Goal: Task Accomplishment & Management: Use online tool/utility

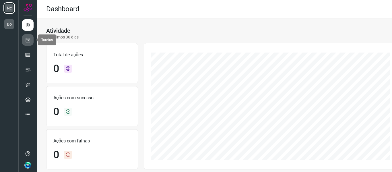
click at [26, 40] on icon at bounding box center [28, 40] width 6 height 6
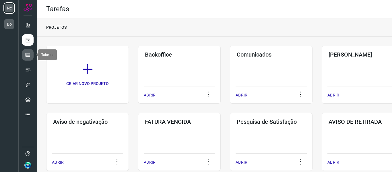
click at [28, 56] on icon at bounding box center [28, 55] width 6 height 6
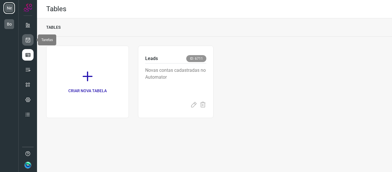
click at [27, 41] on icon at bounding box center [28, 40] width 6 height 6
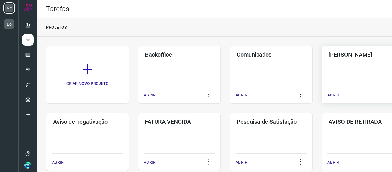
click at [348, 71] on div "Pós Serviço ABRIR" at bounding box center [362, 75] width 83 height 58
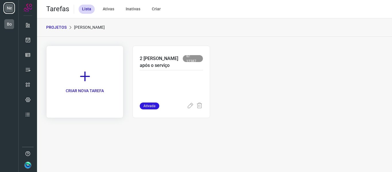
click at [86, 78] on icon at bounding box center [85, 76] width 13 height 13
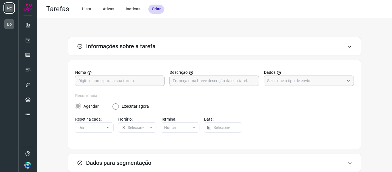
click at [106, 80] on input "text" at bounding box center [119, 81] width 83 height 10
type input "Pós Venda"
click at [290, 81] on input "text" at bounding box center [305, 81] width 77 height 10
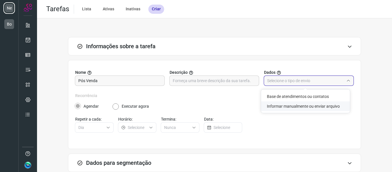
click at [287, 107] on li "Informar manualmente ou enviar arquivo" at bounding box center [305, 106] width 89 height 10
type input "Informar manualmente ou enviar arquivo"
radio input "false"
radio input "true"
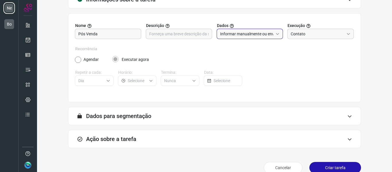
scroll to position [56, 0]
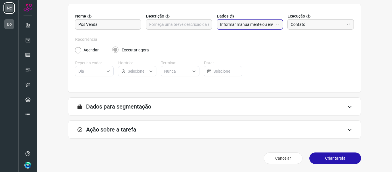
click at [107, 128] on h3 "Ação sobre a tarefa" at bounding box center [111, 129] width 50 height 7
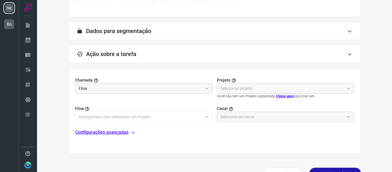
scroll to position [142, 0]
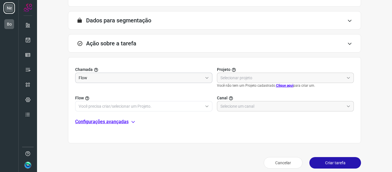
click at [110, 81] on input "Flow" at bounding box center [141, 78] width 124 height 10
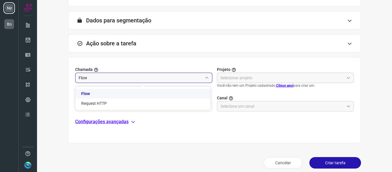
click at [220, 74] on input "text" at bounding box center [282, 78] width 124 height 10
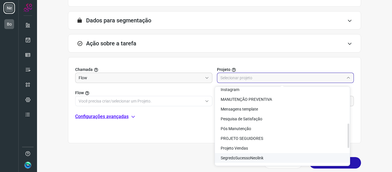
scroll to position [115, 0]
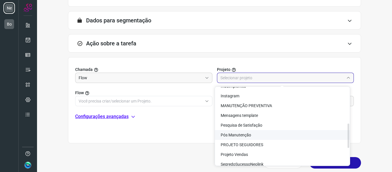
click at [253, 133] on li "Pós Manutenção" at bounding box center [282, 135] width 135 height 10
type input "Pós Manutenção"
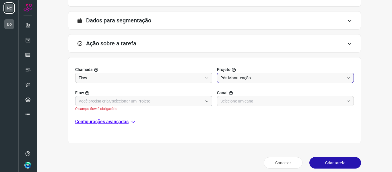
click at [140, 103] on input "text" at bounding box center [141, 101] width 124 height 10
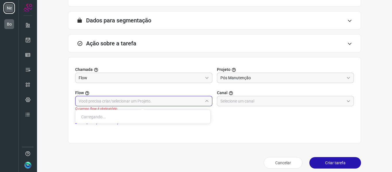
click at [118, 89] on div "Flow O campo flow é obrigatório Canal" at bounding box center [214, 97] width 278 height 28
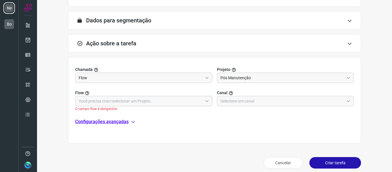
click at [132, 101] on input "text" at bounding box center [141, 101] width 124 height 10
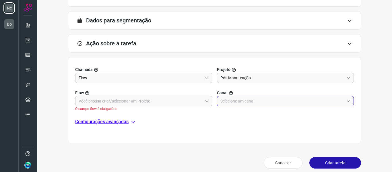
click at [239, 101] on input "text" at bounding box center [282, 101] width 124 height 10
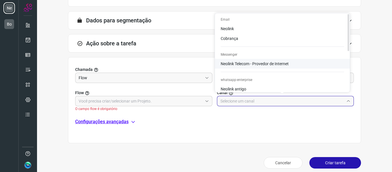
scroll to position [29, 0]
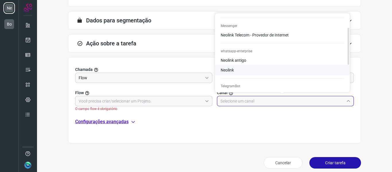
click at [237, 71] on li "Neolink" at bounding box center [282, 70] width 135 height 10
type input "Neolink"
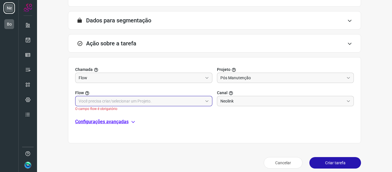
click at [170, 100] on input "text" at bounding box center [141, 101] width 124 height 10
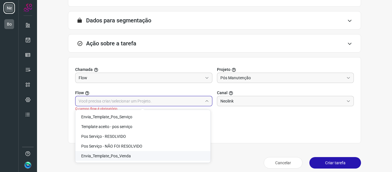
click at [129, 155] on span "Envia_Template_Pos_Venda" at bounding box center [106, 155] width 50 height 5
type input "Envia_Template_Pos_Venda"
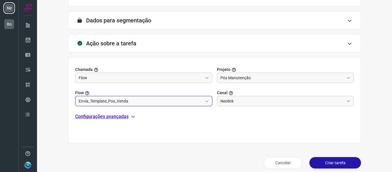
click at [123, 117] on p "Configurações avançadas" at bounding box center [101, 116] width 53 height 7
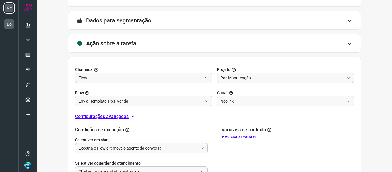
click at [114, 147] on input "Executa o Flow e remove o agente da conversa" at bounding box center [138, 148] width 119 height 10
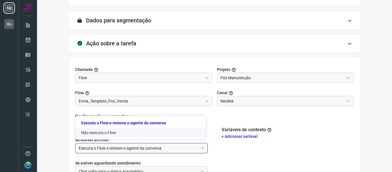
click at [108, 135] on li "Não executa o Flow" at bounding box center [140, 133] width 130 height 10
type input "Não executa o Flow"
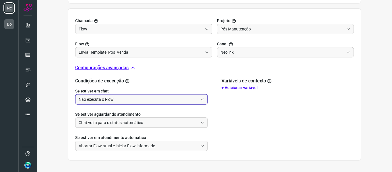
scroll to position [200, 0]
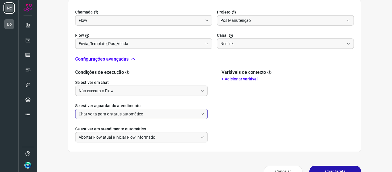
click at [108, 117] on input "Chat volta para o status automático" at bounding box center [138, 114] width 119 height 10
drag, startPoint x: 97, startPoint y: 139, endPoint x: 96, endPoint y: 134, distance: 5.2
click at [96, 139] on li "Não executa o Flow" at bounding box center [140, 139] width 130 height 10
type input "Não executa o Flow"
click at [95, 135] on input "Abortar Flow atual e iniciar Flow informado" at bounding box center [138, 137] width 119 height 10
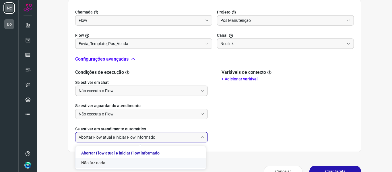
click at [94, 160] on li "Não faz nada" at bounding box center [140, 163] width 130 height 10
type input "Não faz nada"
click at [304, 116] on div "Variáveis de contexto + Adicionar variável" at bounding box center [287, 105] width 132 height 73
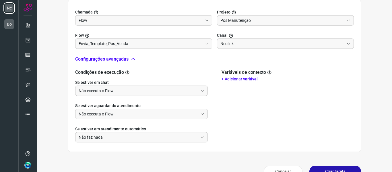
scroll to position [213, 0]
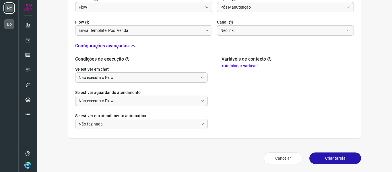
click at [333, 160] on button "Criar tarefa" at bounding box center [335, 157] width 52 height 11
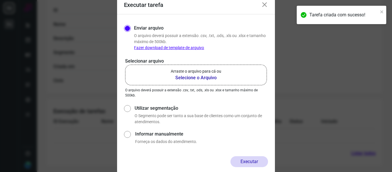
click at [185, 79] on b "Selecione o Arquivo" at bounding box center [196, 77] width 50 height 7
click at [0, 0] on input "Arraste o arquivo para cá ou Selecione o Arquivo" at bounding box center [0, 0] width 0 height 0
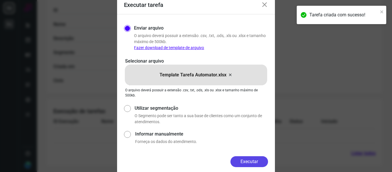
click at [243, 163] on button "Executar" at bounding box center [249, 161] width 38 height 11
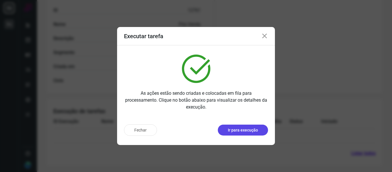
click at [246, 132] on p "Ir para execução" at bounding box center [243, 130] width 30 height 6
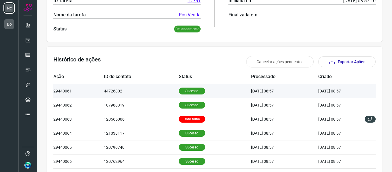
click at [114, 93] on td "44726802" at bounding box center [141, 91] width 75 height 14
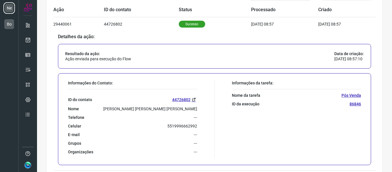
scroll to position [210, 0]
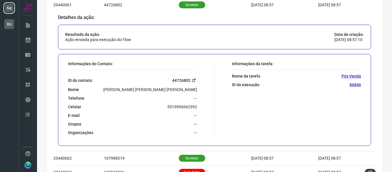
click at [179, 80] on link "44726802" at bounding box center [184, 80] width 25 height 7
